Goal: Transaction & Acquisition: Purchase product/service

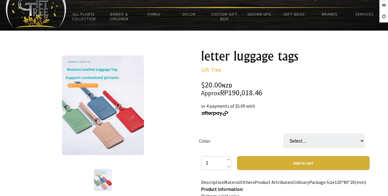
scroll to position [58, 0]
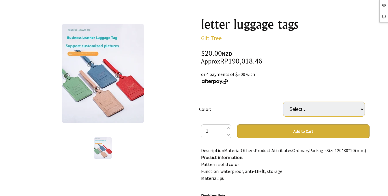
click at [329, 110] on select "Select… Black Brown Orange Dark Blue Green Light Blue Pink Purple Red" at bounding box center [324, 109] width 81 height 14
